Goal: Information Seeking & Learning: Learn about a topic

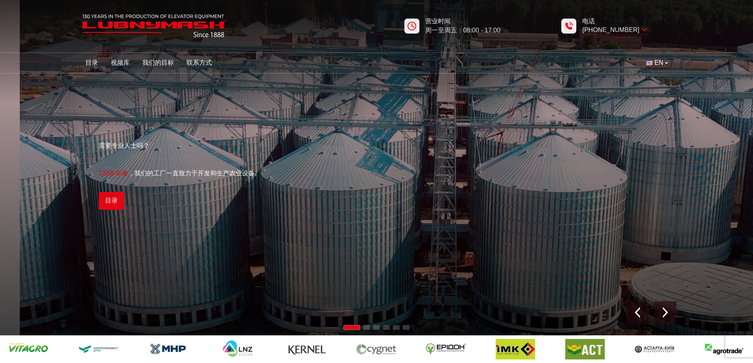
click at [233, 173] on font "我们的工厂一直致力于开发和生产农业设备。" at bounding box center [197, 173] width 126 height 7
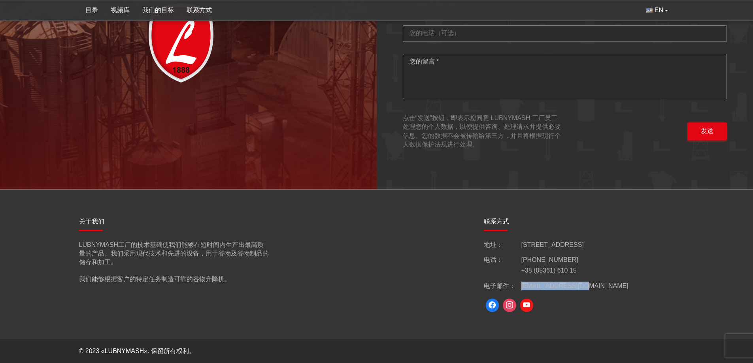
drag, startPoint x: 592, startPoint y: 288, endPoint x: 520, endPoint y: 287, distance: 71.5
click at [520, 287] on div "电子邮件： info@lubnymash.com" at bounding box center [579, 286] width 190 height 9
copy div "电子邮件： info@lubnymash.com"
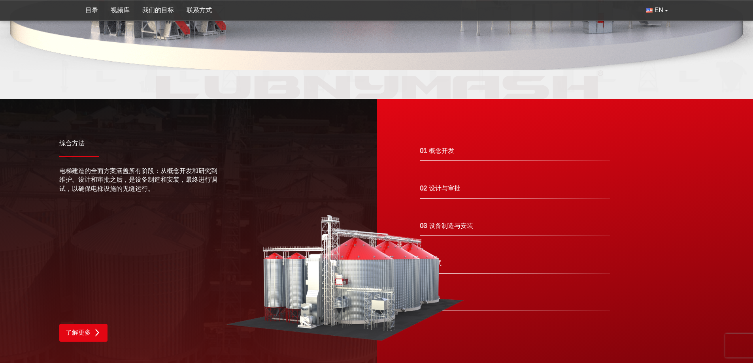
scroll to position [1298, 0]
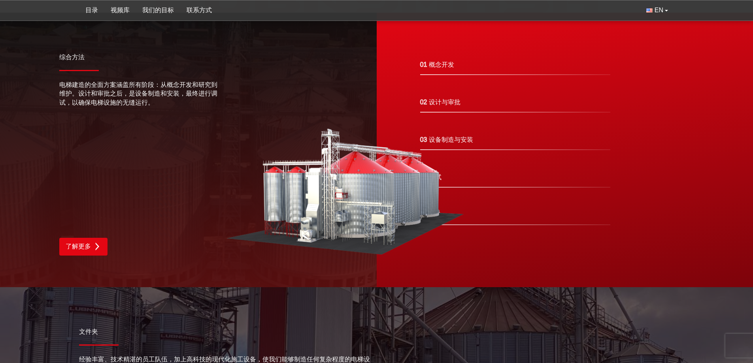
click at [434, 142] on img at bounding box center [344, 192] width 237 height 127
click at [94, 243] on img at bounding box center [97, 247] width 8 height 8
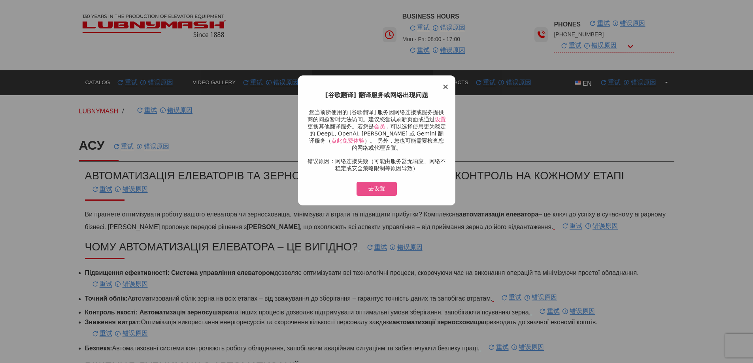
drag, startPoint x: 445, startPoint y: 85, endPoint x: 318, endPoint y: 92, distance: 127.8
click at [445, 85] on span "×" at bounding box center [445, 86] width 7 height 9
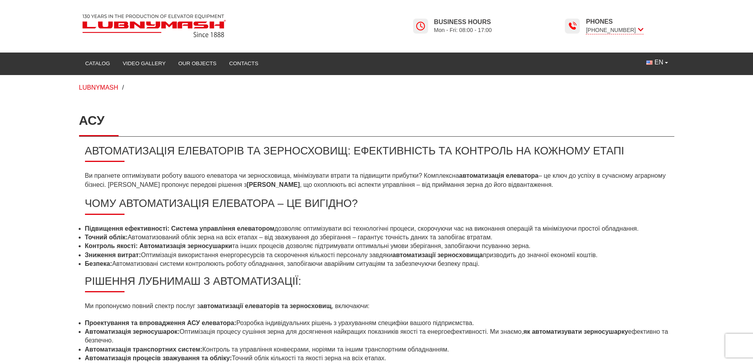
click at [647, 119] on h1 "АСУ" at bounding box center [376, 120] width 595 height 31
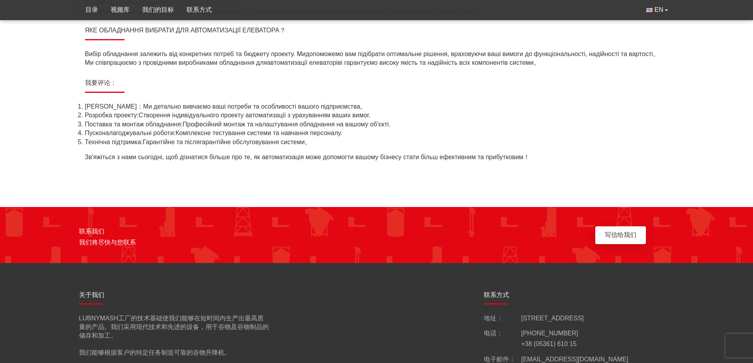
scroll to position [434, 0]
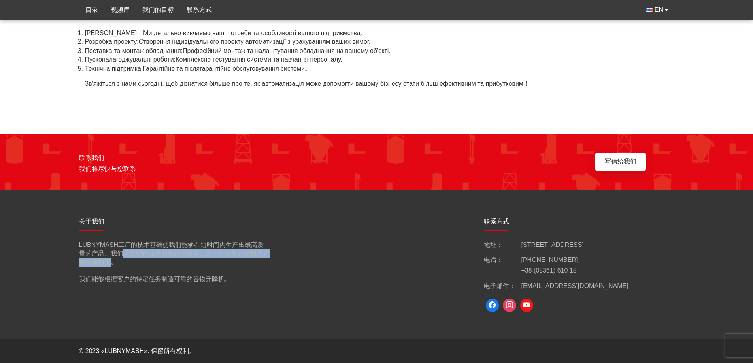
drag, startPoint x: 117, startPoint y: 254, endPoint x: 104, endPoint y: 263, distance: 15.3
click at [104, 263] on font "LUBNYMASH工厂的技术基础使我们能够在短时间内生产出最高质量的产品。我们采用现代技术和先进的设备，用于谷物及谷物制品的储存和加工。" at bounding box center [174, 253] width 190 height 24
copy font "采用现代技术和先进的设备，用于谷物及谷物制品的储存和加工"
